Goal: Transaction & Acquisition: Purchase product/service

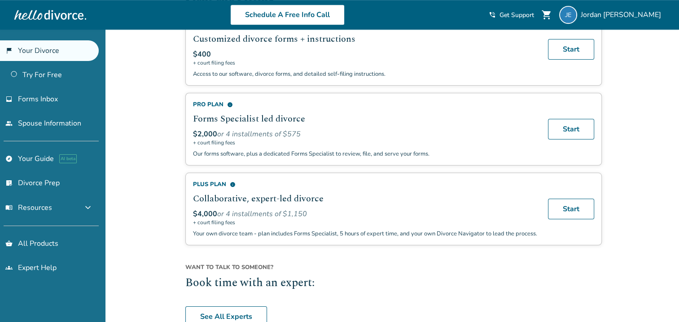
scroll to position [664, 0]
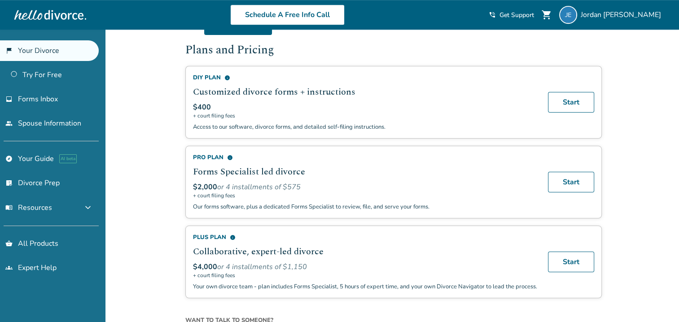
scroll to position [529, 0]
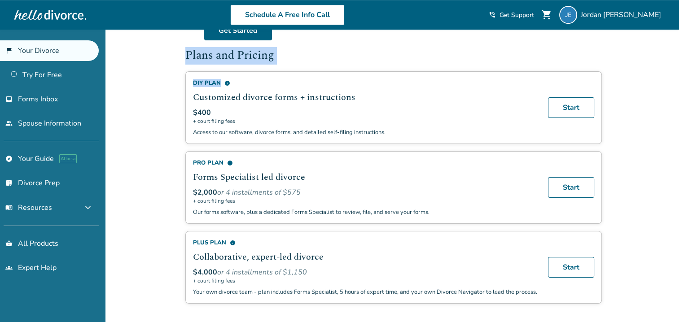
drag, startPoint x: 185, startPoint y: 52, endPoint x: 286, endPoint y: 66, distance: 102.0
click at [286, 66] on div "Plans and Pricing DIY Plan info Customized divorce forms + instructions $400 + …" at bounding box center [393, 176] width 416 height 257
drag, startPoint x: 184, startPoint y: 53, endPoint x: 289, endPoint y: 59, distance: 104.7
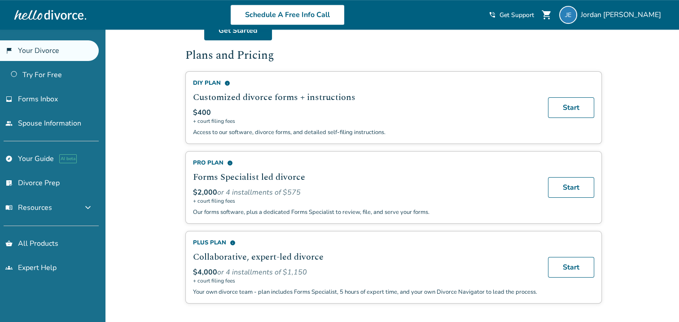
click at [193, 79] on div "DIY Plan info" at bounding box center [365, 83] width 344 height 8
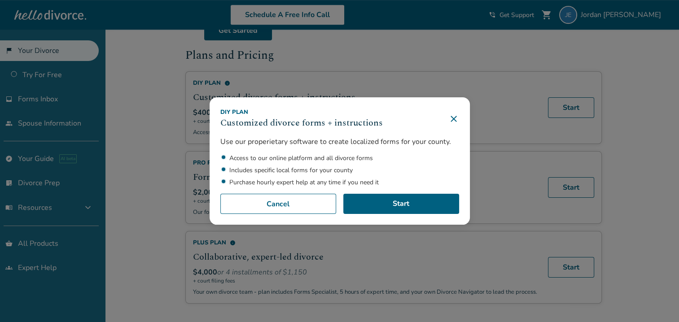
click at [456, 121] on icon at bounding box center [453, 118] width 11 height 11
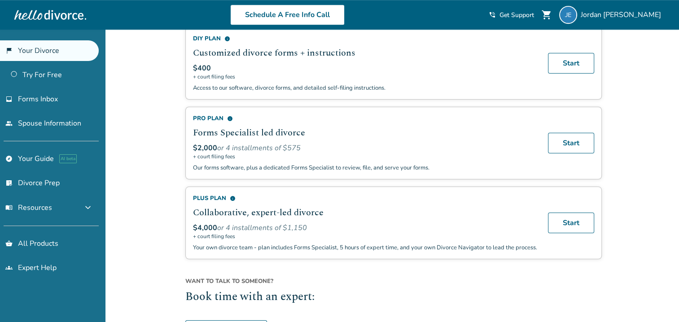
scroll to position [574, 0]
drag, startPoint x: 190, startPoint y: 126, endPoint x: 314, endPoint y: 129, distance: 123.9
click at [314, 129] on div "Pro Plan info Forms Specialist led divorce $2,000 or 4 installments of $575 + c…" at bounding box center [393, 142] width 416 height 73
click at [189, 144] on div "Pro Plan info Forms Specialist led divorce $2,000 or 4 installments of $575 + c…" at bounding box center [393, 142] width 416 height 73
drag, startPoint x: 193, startPoint y: 146, endPoint x: 259, endPoint y: 146, distance: 65.9
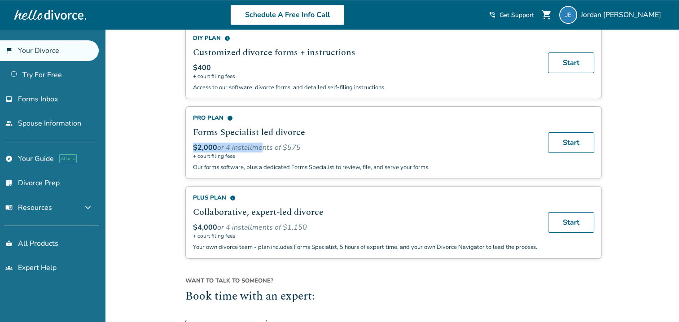
click at [259, 146] on div "$2,000 or 4 installments of $575" at bounding box center [365, 148] width 344 height 10
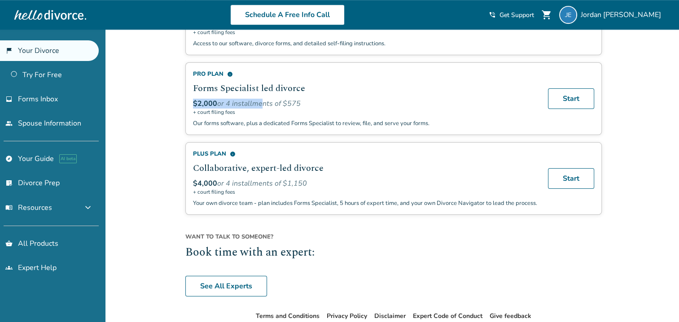
scroll to position [619, 0]
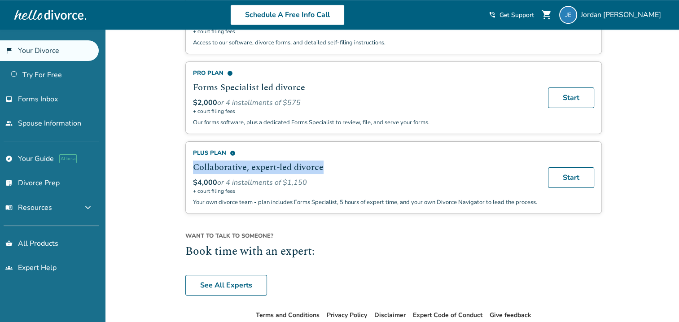
drag, startPoint x: 195, startPoint y: 159, endPoint x: 335, endPoint y: 161, distance: 140.0
click at [335, 161] on h2 "Collaborative, expert-led divorce" at bounding box center [365, 167] width 344 height 13
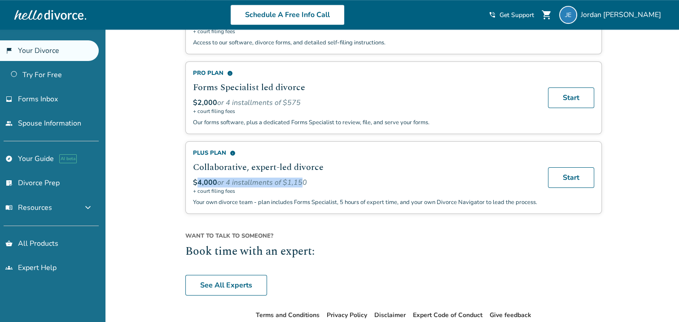
drag, startPoint x: 195, startPoint y: 178, endPoint x: 297, endPoint y: 177, distance: 102.7
click at [297, 178] on div "$4,000 or 4 installments of $1,150" at bounding box center [365, 183] width 344 height 10
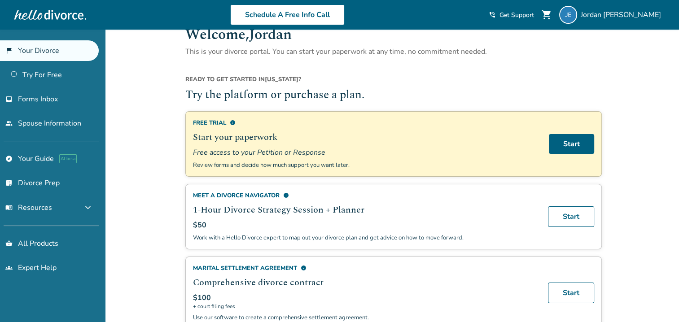
scroll to position [0, 0]
